Goal: Transaction & Acquisition: Purchase product/service

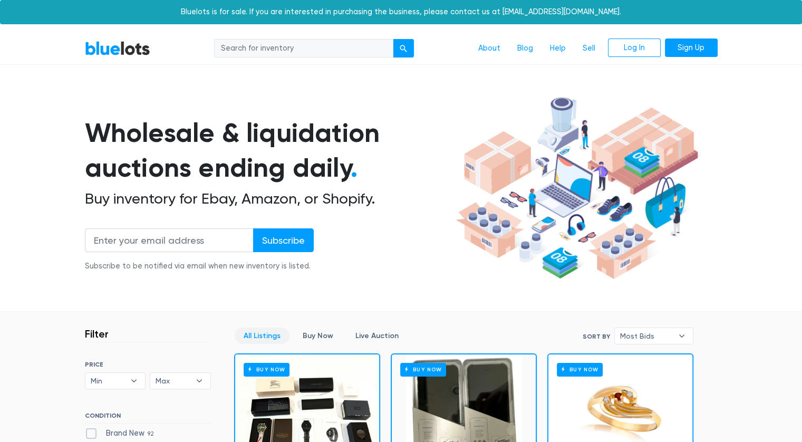
click at [288, 53] on input "search" at bounding box center [303, 48] width 179 height 19
type input "halloween"
click at [393, 39] on button "submit" at bounding box center [403, 48] width 21 height 19
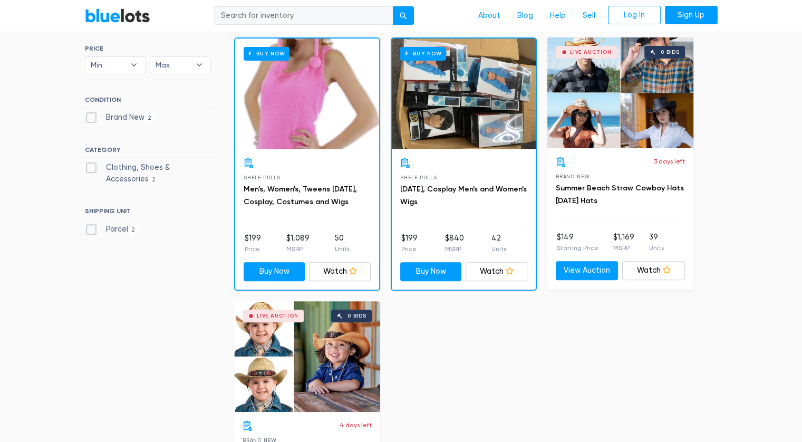
scroll to position [299, 0]
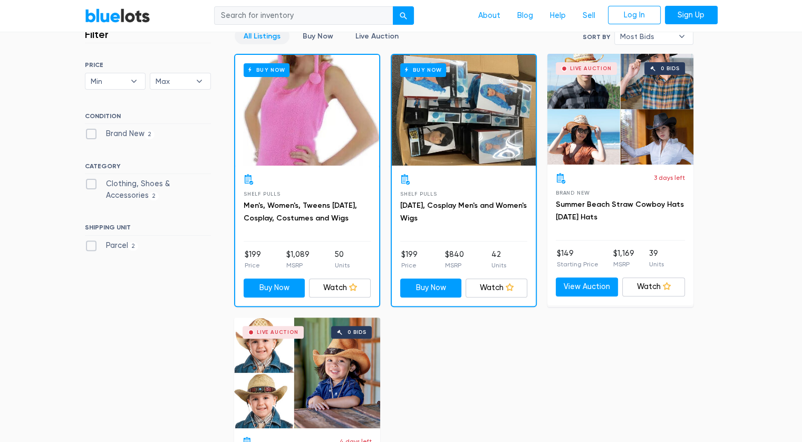
click at [333, 153] on div "Buy Now" at bounding box center [307, 110] width 144 height 111
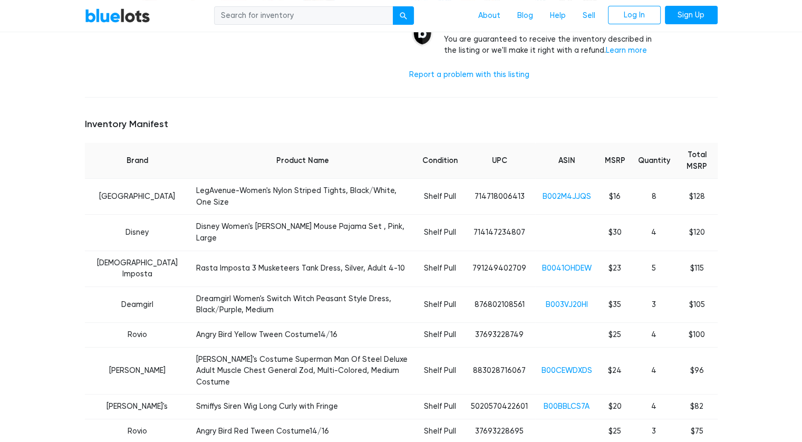
scroll to position [349, 0]
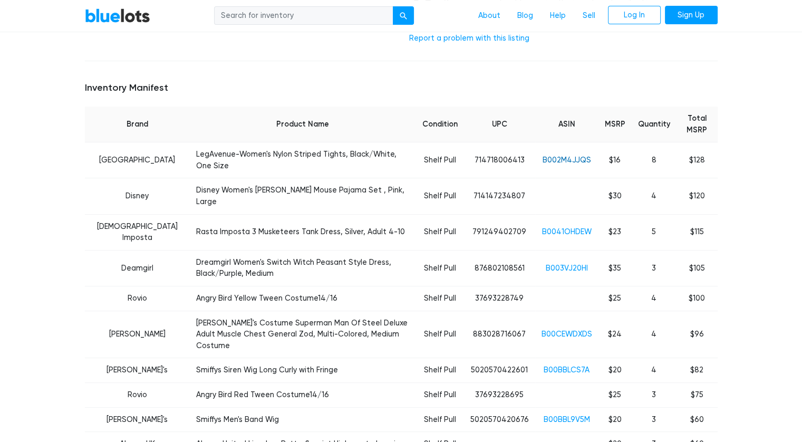
click at [548, 155] on link "B002M4JJQS" at bounding box center [566, 159] width 48 height 9
click at [571, 227] on link "B0041OHDEW" at bounding box center [567, 231] width 50 height 9
click at [551, 264] on link "B003VJ20HI" at bounding box center [567, 268] width 42 height 9
click at [555, 329] on link "B00CEWDXDS" at bounding box center [566, 333] width 51 height 9
click at [563, 365] on link "B00BBLCS7A" at bounding box center [566, 369] width 46 height 9
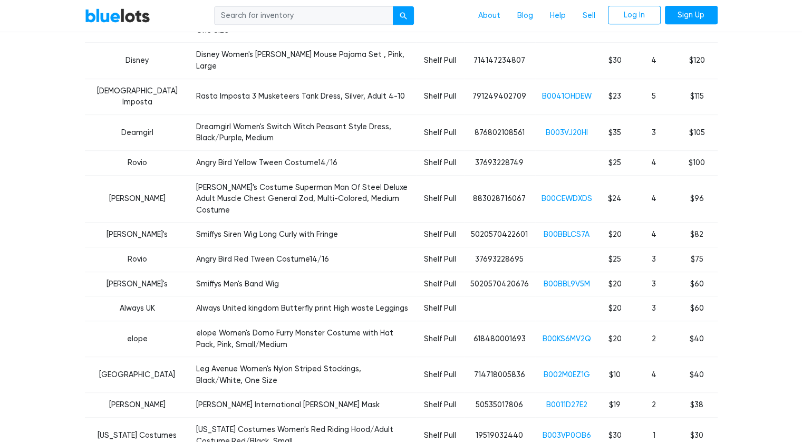
scroll to position [489, 0]
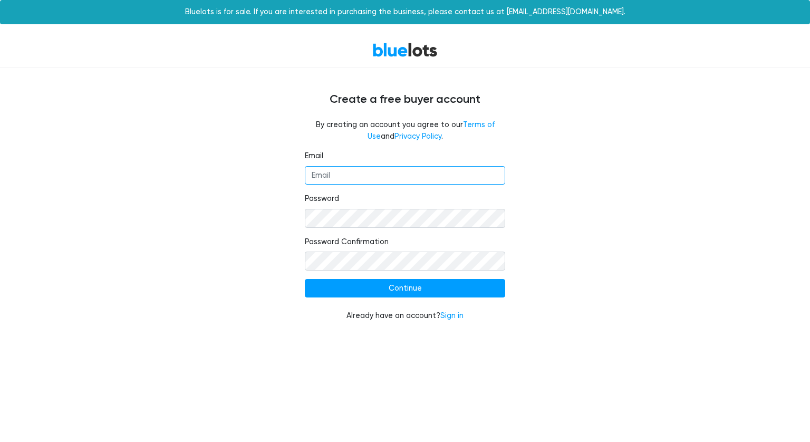
click at [395, 181] on input "Email" at bounding box center [405, 175] width 200 height 19
click at [625, 203] on div "Email Password Password Confirmation Continue Already have an account? Sign in" at bounding box center [405, 242] width 648 height 184
click at [447, 315] on link "Sign in" at bounding box center [451, 315] width 23 height 9
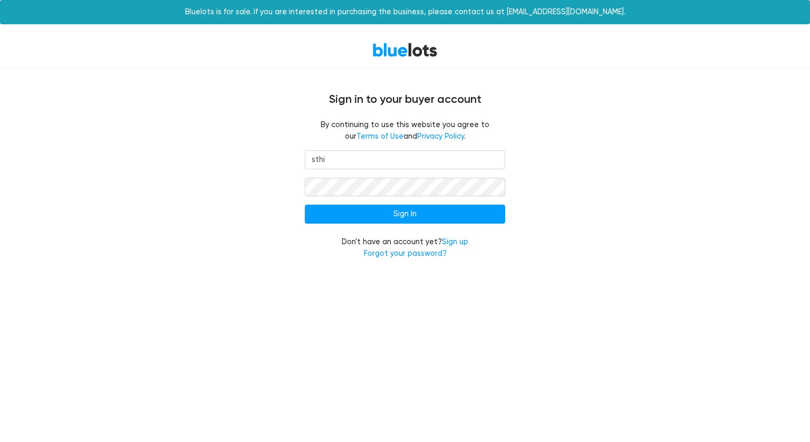
type input "sthisnthat@gmail.com"
click at [370, 197] on form "sthisnthat@gmail.com Sign In Don't have an account yet? Sign up Forgot your pas…" at bounding box center [405, 204] width 200 height 109
drag, startPoint x: 424, startPoint y: 216, endPoint x: 445, endPoint y: 238, distance: 31.0
click at [426, 218] on input "Sign In" at bounding box center [405, 214] width 200 height 19
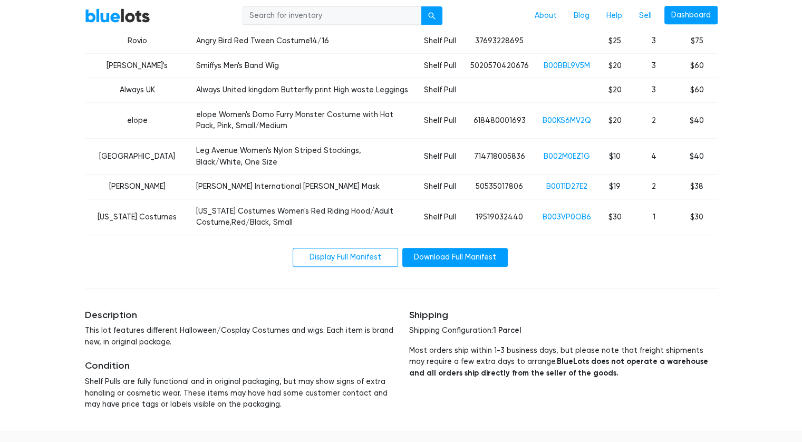
drag, startPoint x: 333, startPoint y: 193, endPoint x: 344, endPoint y: 196, distance: 11.5
click at [332, 248] on link "Display Full Manifest" at bounding box center [345, 257] width 105 height 19
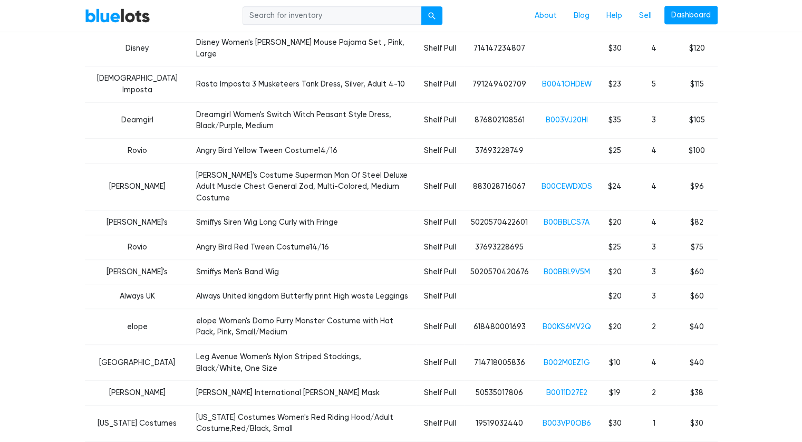
scroll to position [495, 0]
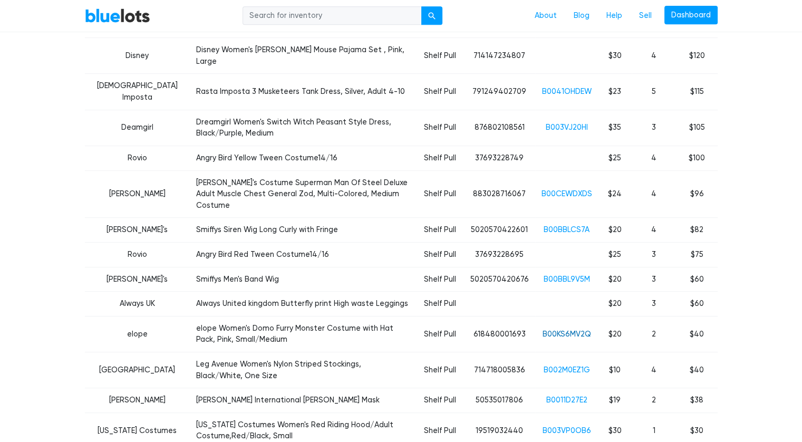
click at [562, 329] on link "B00KS6MV2Q" at bounding box center [566, 333] width 48 height 9
click at [571, 329] on link "B00KS6MV2Q" at bounding box center [566, 333] width 48 height 9
click at [569, 365] on link "B002M0EZ1G" at bounding box center [566, 369] width 46 height 9
click at [577, 395] on link "B0011D27E2" at bounding box center [566, 399] width 41 height 9
click at [577, 426] on link "B003VP0OB6" at bounding box center [566, 430] width 48 height 9
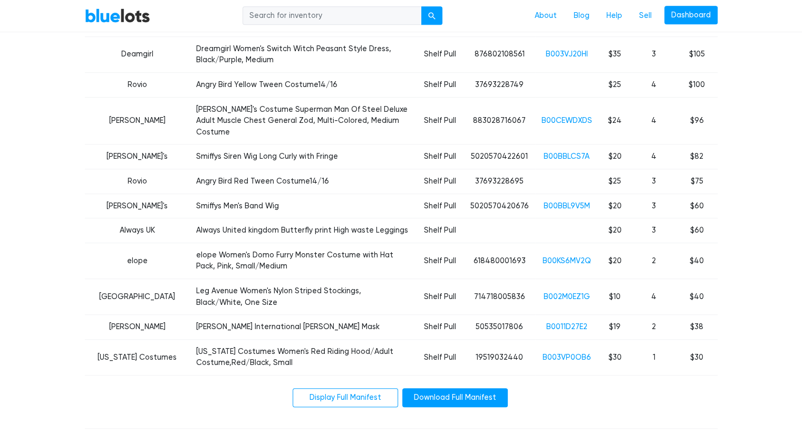
scroll to position [563, 0]
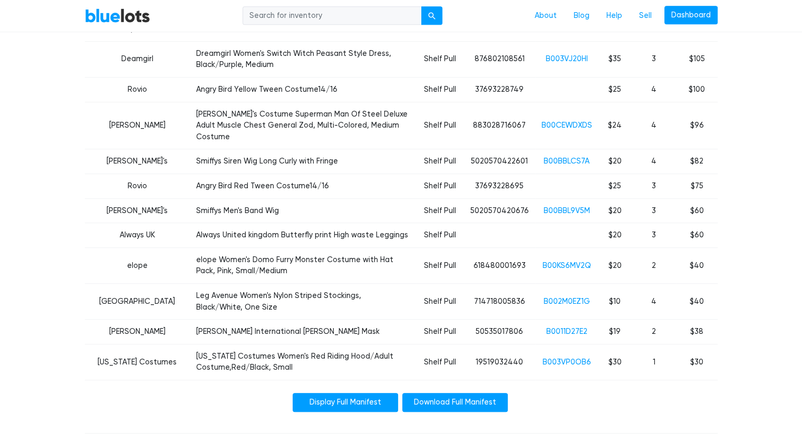
click at [334, 393] on link "Display Full Manifest" at bounding box center [345, 402] width 105 height 19
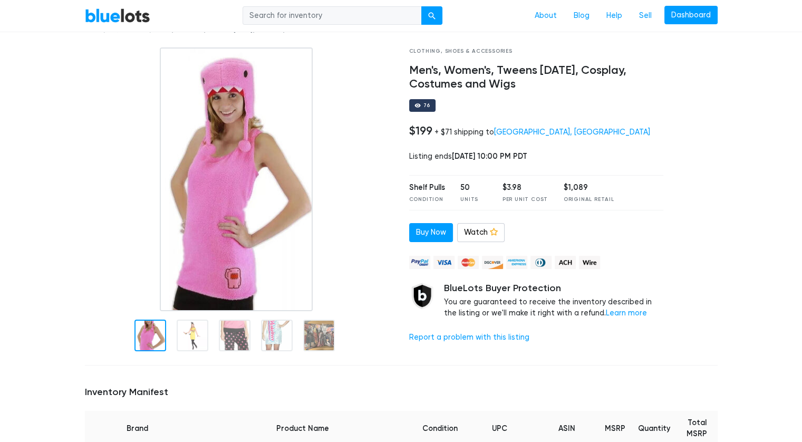
scroll to position [41, 0]
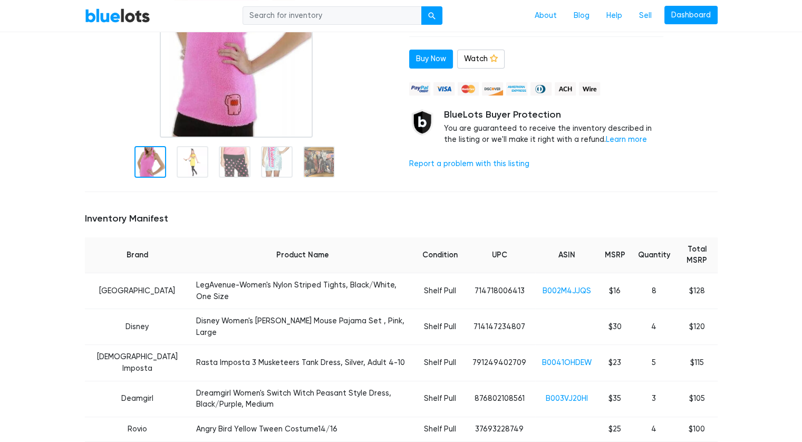
scroll to position [219, 0]
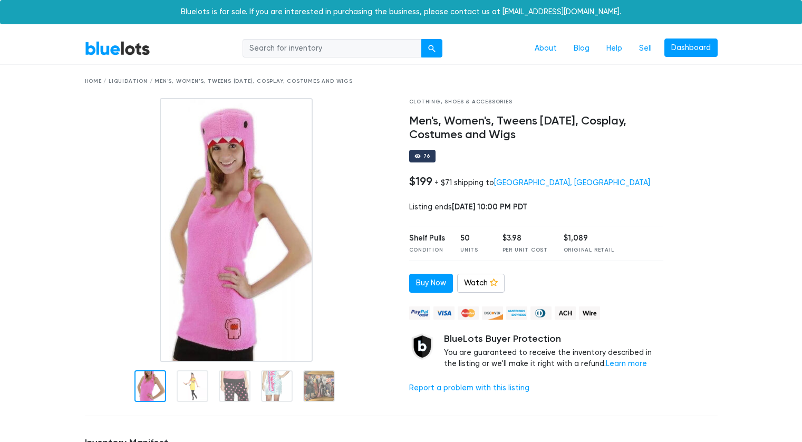
scroll to position [41, 0]
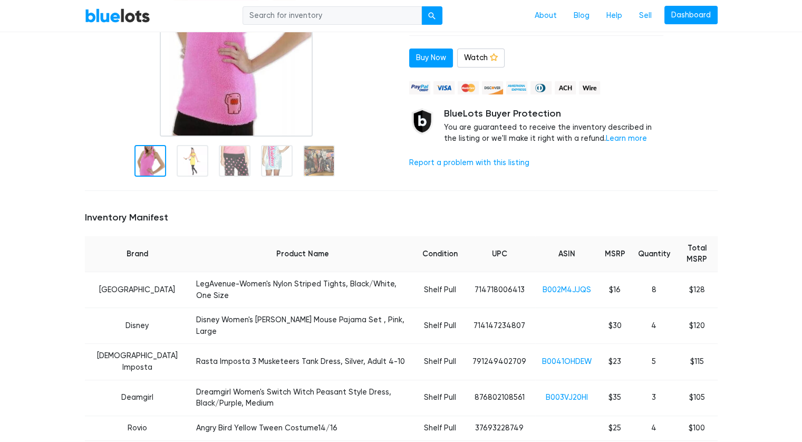
click at [343, 22] on input "search" at bounding box center [331, 15] width 179 height 19
type input "halloween"
click at [425, 20] on button "submit" at bounding box center [431, 15] width 21 height 19
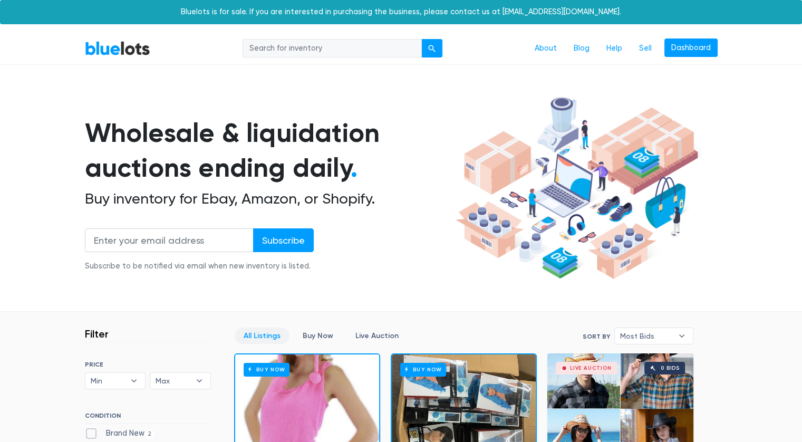
click at [249, 41] on input "search" at bounding box center [331, 48] width 179 height 19
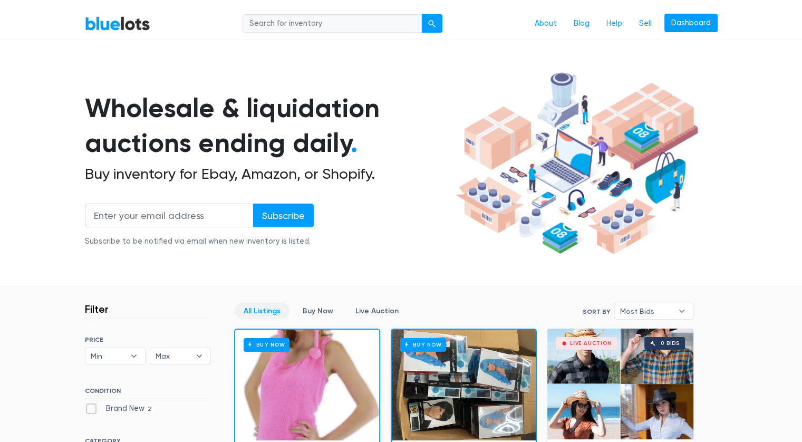
scroll to position [11, 0]
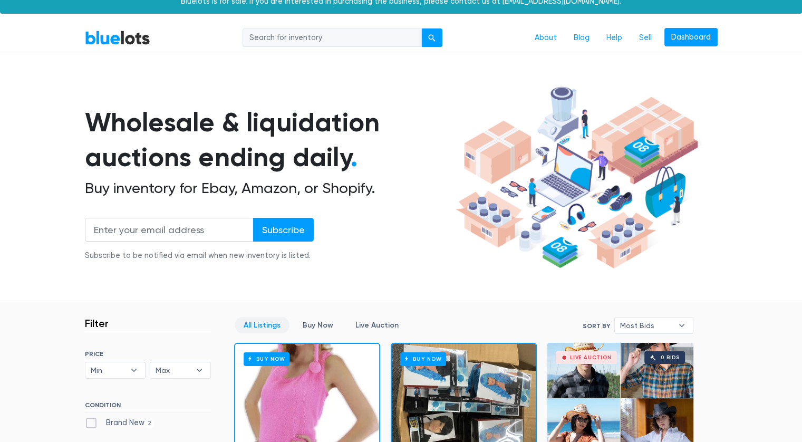
click at [325, 41] on input "search" at bounding box center [331, 37] width 179 height 19
click at [114, 39] on link "BlueLots" at bounding box center [117, 37] width 65 height 15
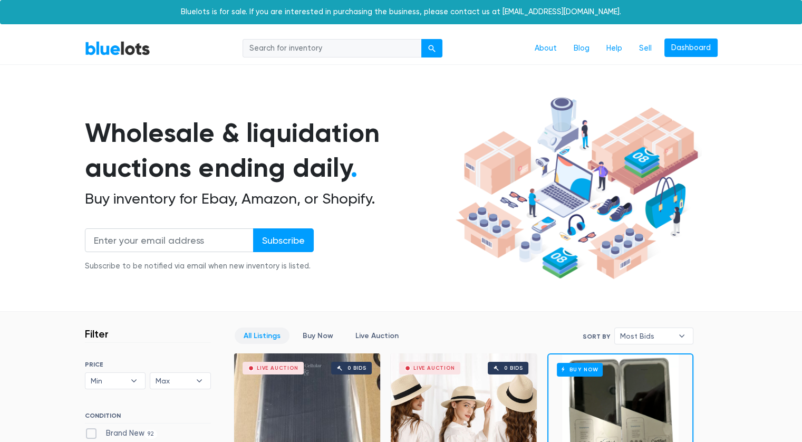
click at [86, 52] on link "BlueLots" at bounding box center [117, 48] width 65 height 15
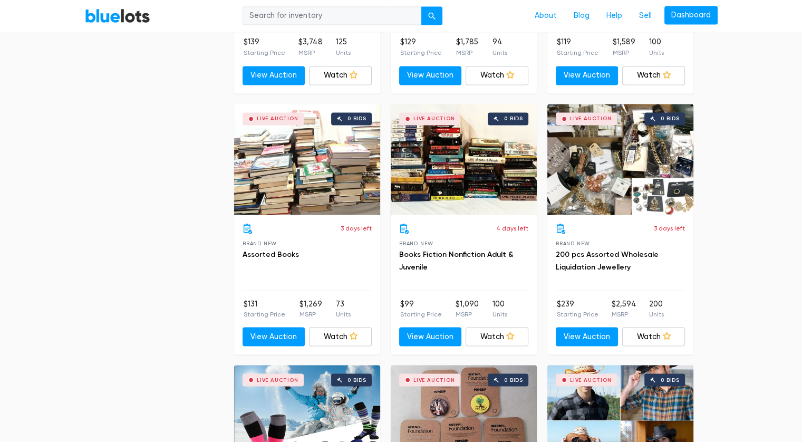
scroll to position [1834, 0]
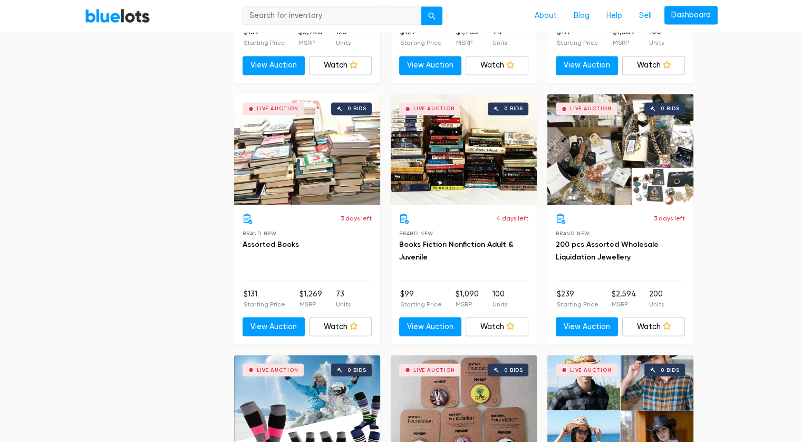
click at [314, 164] on div "Live Auction 0 bids" at bounding box center [307, 149] width 146 height 111
click at [624, 140] on div "Live Auction 0 bids" at bounding box center [620, 149] width 146 height 111
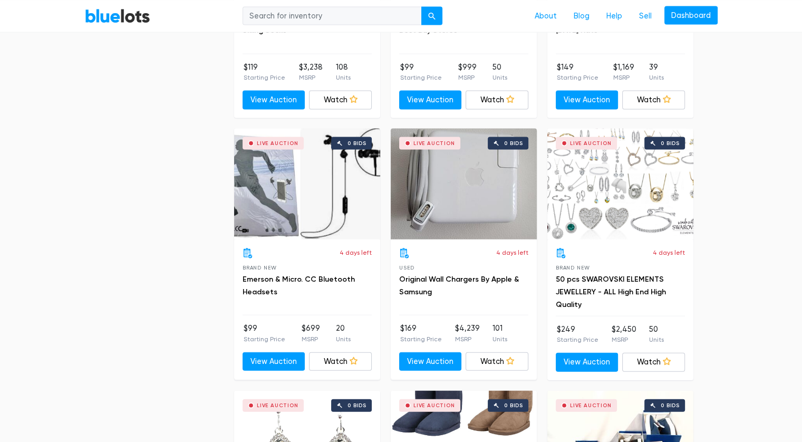
scroll to position [2351, 0]
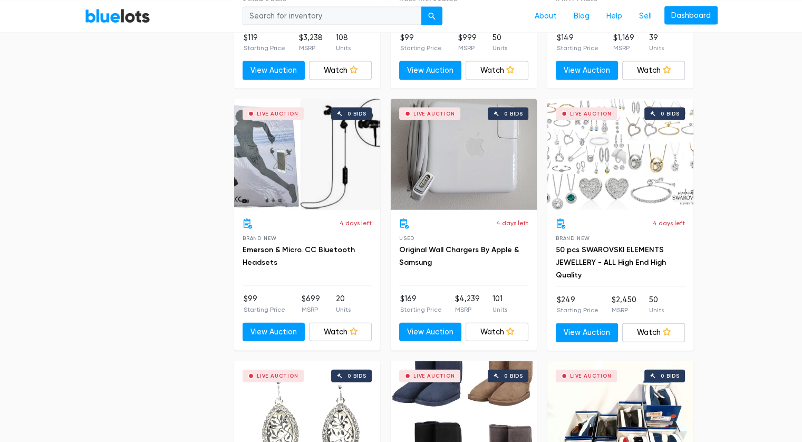
click at [639, 182] on div "Live Auction 0 bids" at bounding box center [620, 154] width 146 height 111
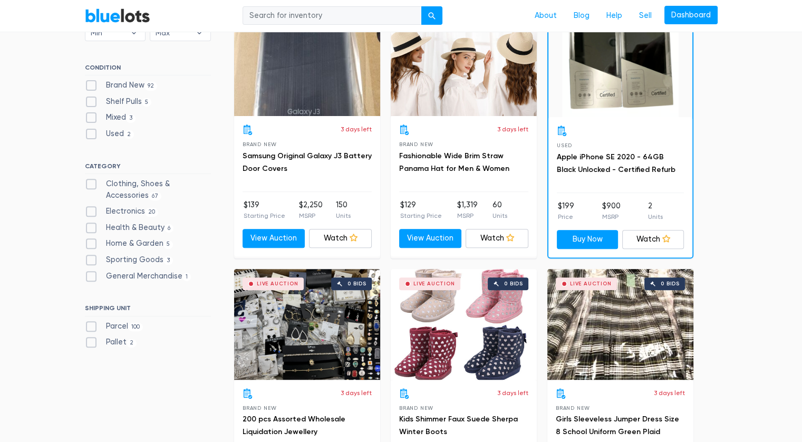
scroll to position [484, 0]
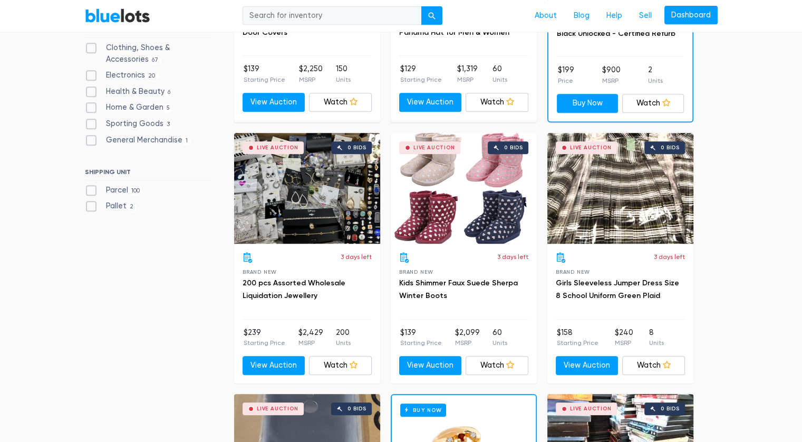
click at [308, 175] on div "Live Auction 0 bids" at bounding box center [307, 188] width 146 height 111
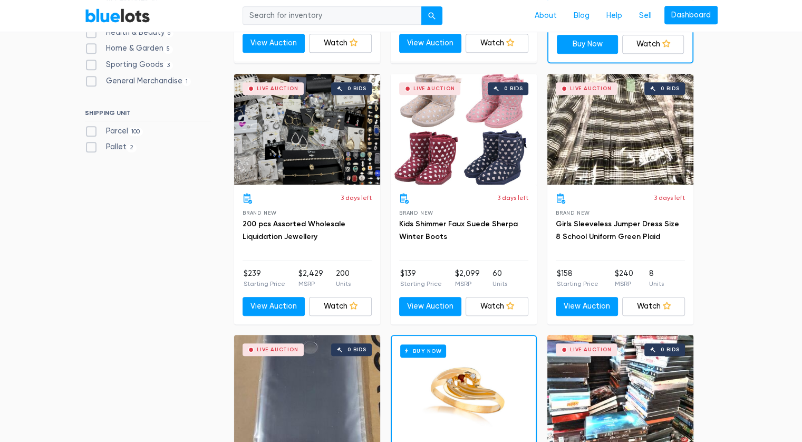
scroll to position [0, 0]
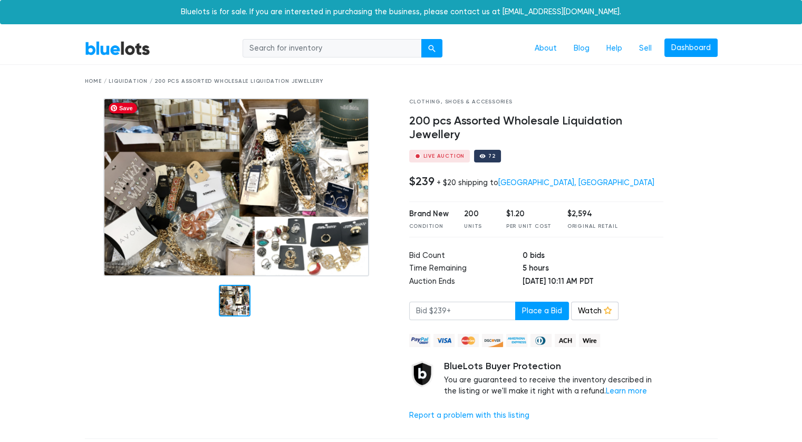
click at [223, 224] on img at bounding box center [236, 187] width 266 height 178
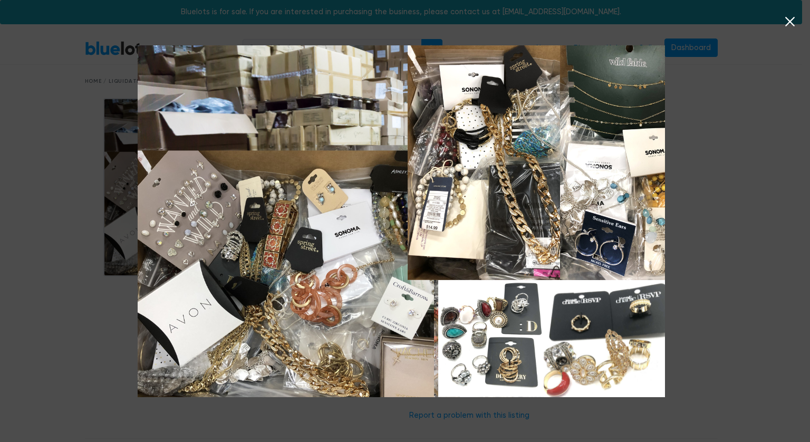
click at [786, 19] on icon at bounding box center [789, 21] width 9 height 9
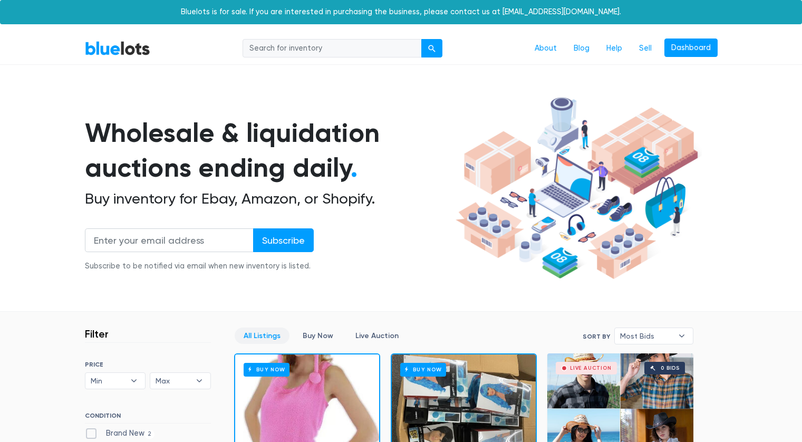
scroll to position [11, 0]
